Goal: Find specific page/section: Find specific page/section

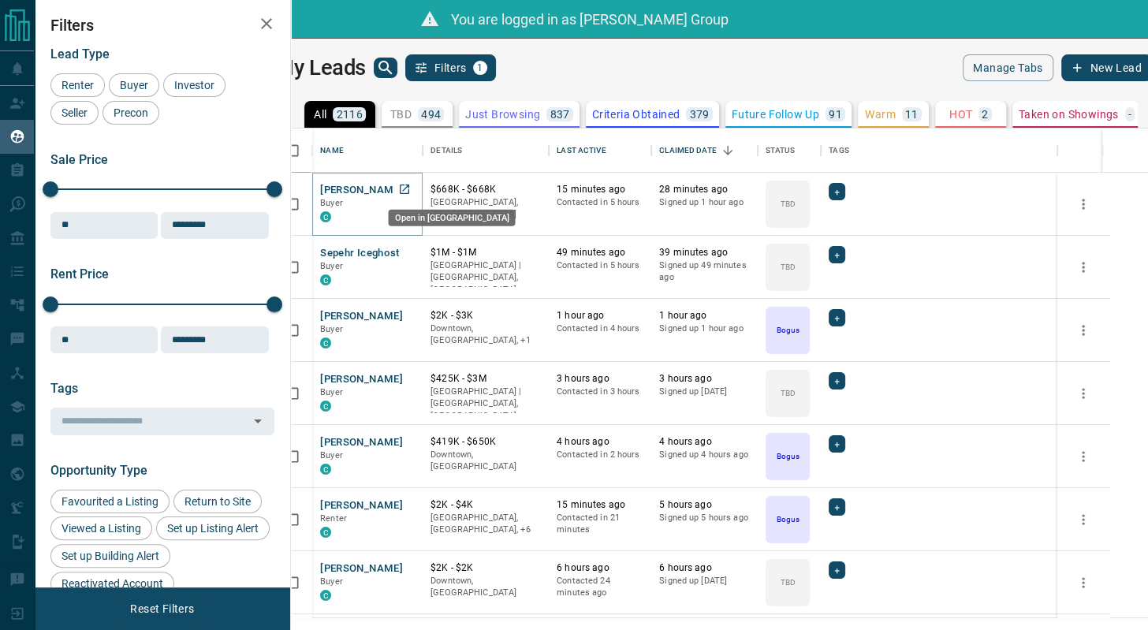
click at [409, 188] on icon "Open in New Tab" at bounding box center [404, 188] width 9 height 9
